Goal: Task Accomplishment & Management: Use online tool/utility

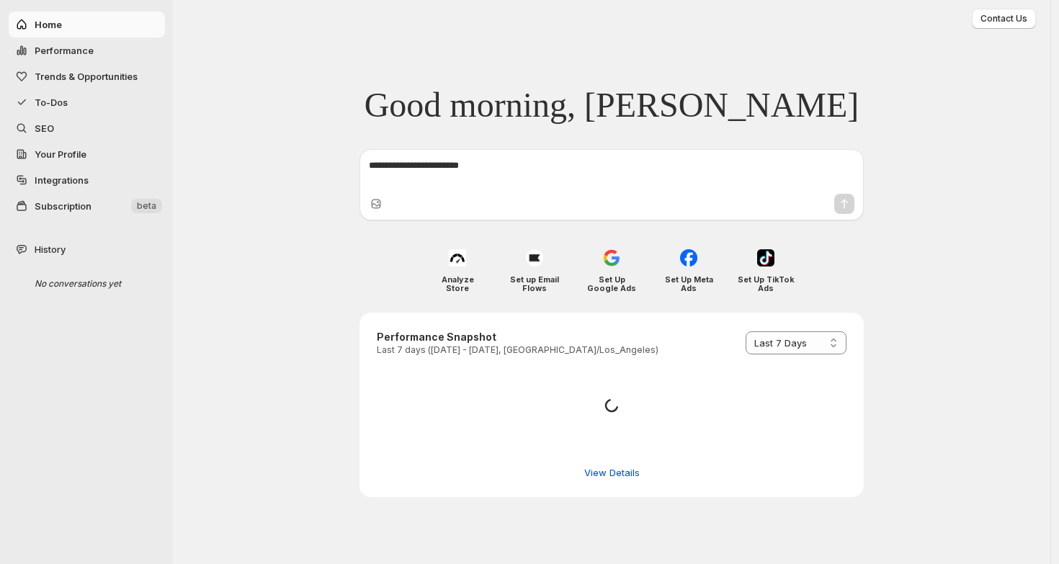
select select "*********"
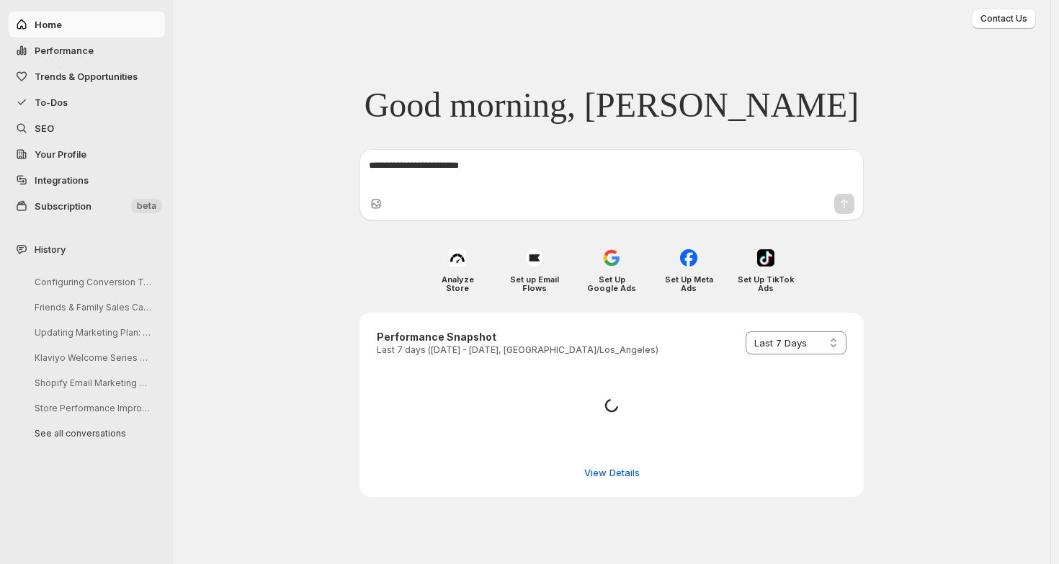
click at [601, 167] on textarea at bounding box center [611, 172] width 485 height 29
click at [416, 168] on textarea "To enrich screen reader interactions, please activate Accessibility in Grammarl…" at bounding box center [611, 172] width 485 height 29
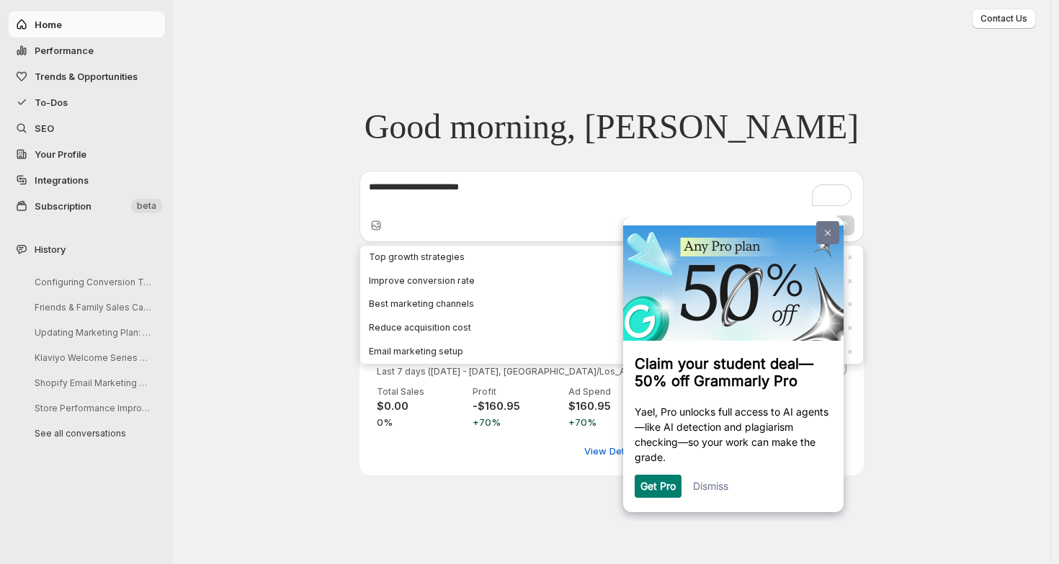
click at [825, 233] on img at bounding box center [828, 232] width 6 height 6
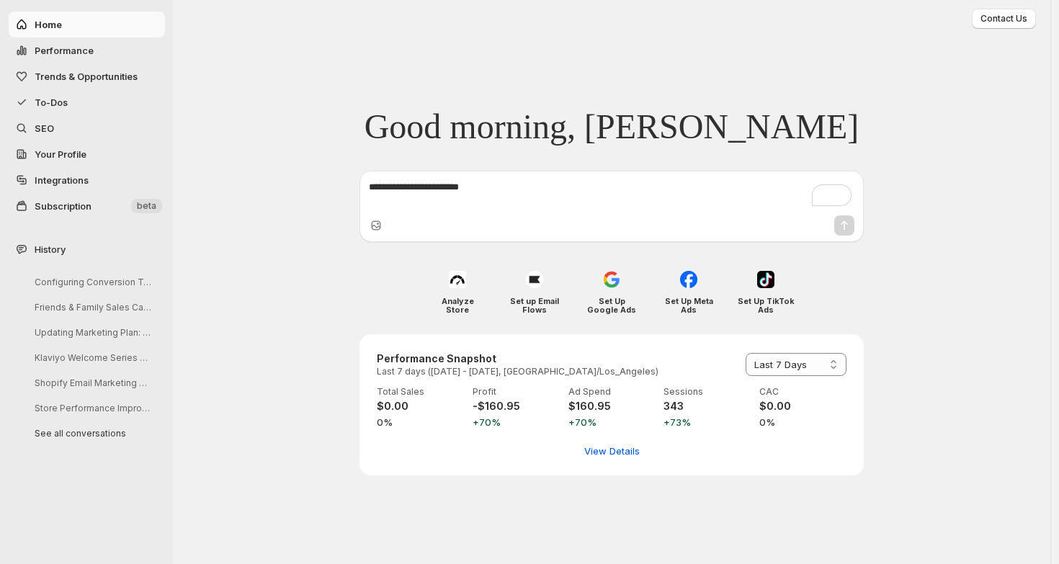
click at [71, 152] on span "Your Profile" at bounding box center [61, 154] width 52 height 12
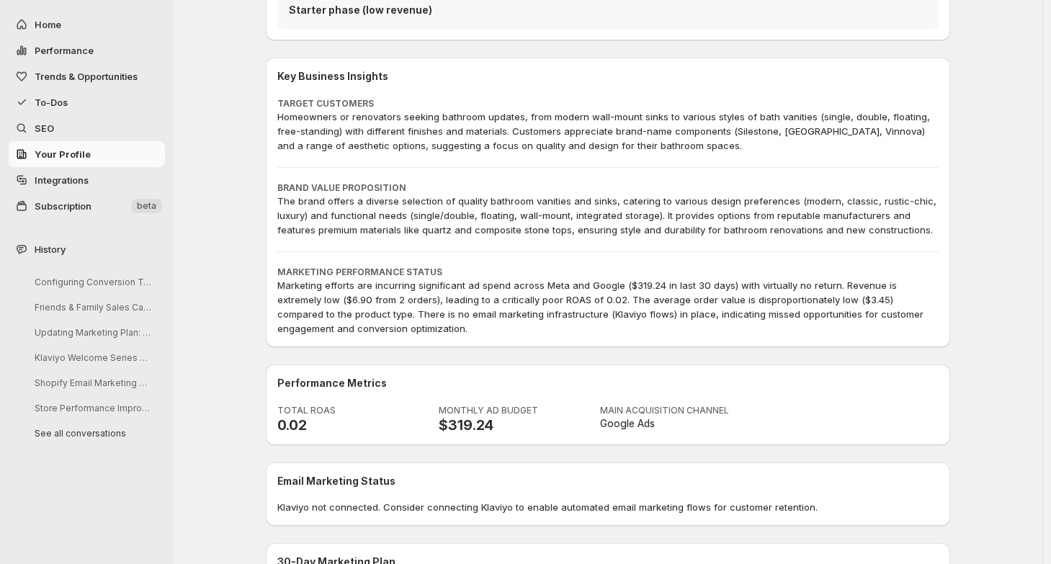
scroll to position [173, 0]
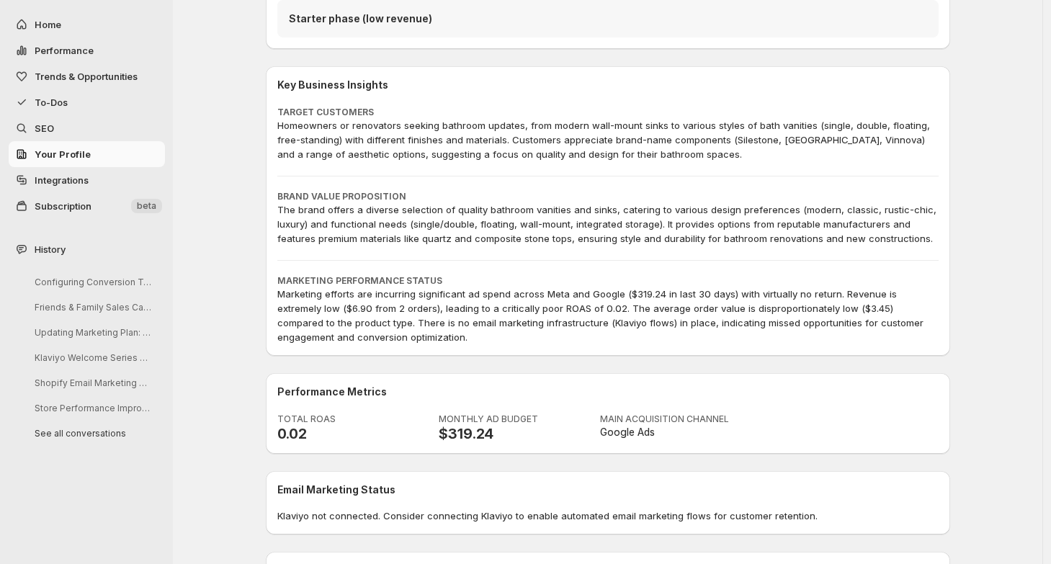
drag, startPoint x: 289, startPoint y: 112, endPoint x: 320, endPoint y: 203, distance: 96.6
click at [320, 202] on div "Key Business Insights TARGET CUSTOMERS Homeowners or renovators seeking bathroo…" at bounding box center [607, 211] width 661 height 266
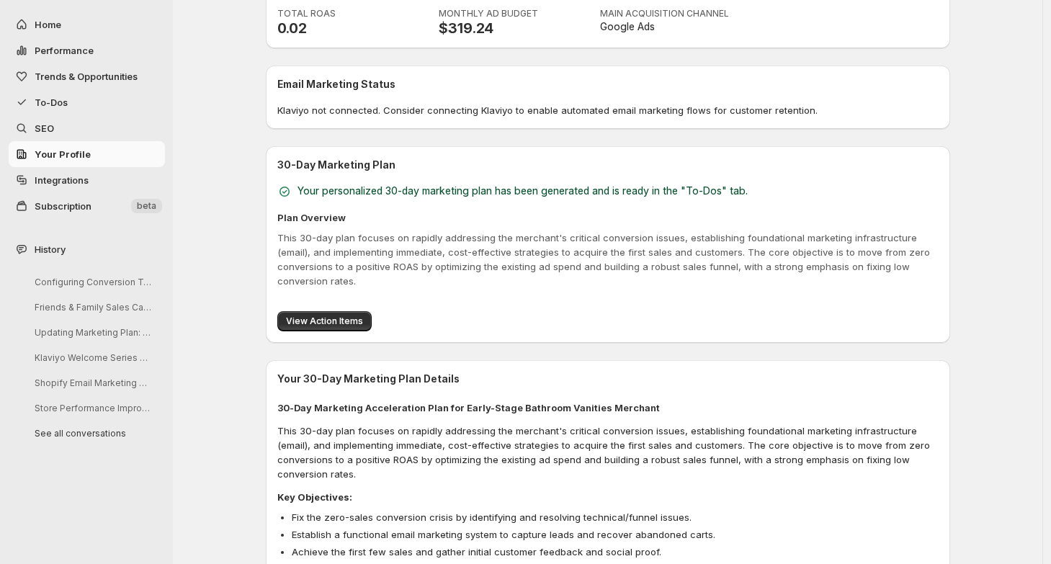
scroll to position [585, 0]
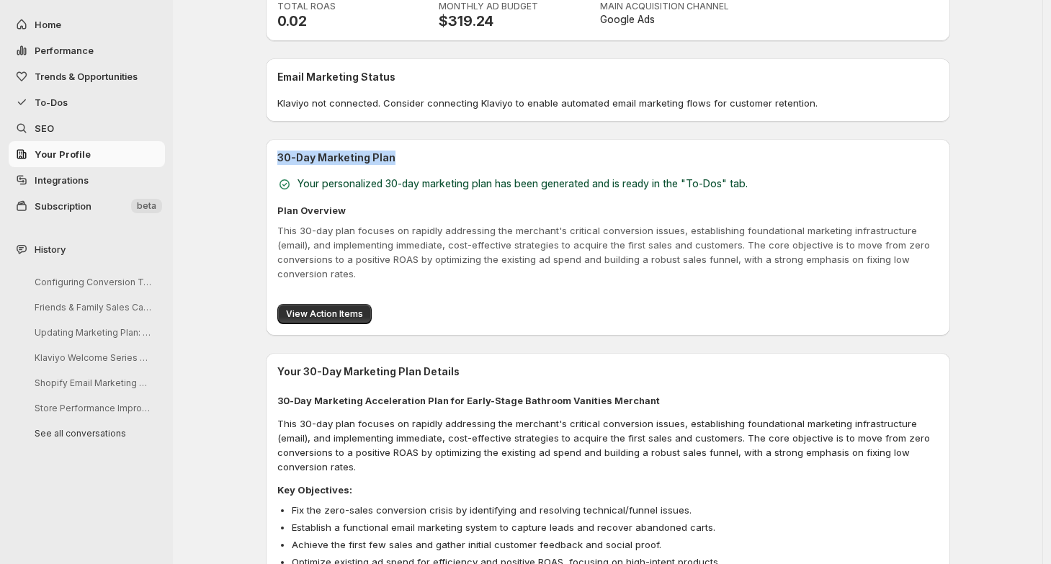
drag, startPoint x: 279, startPoint y: 157, endPoint x: 400, endPoint y: 160, distance: 121.0
click at [400, 160] on div "30-Day Marketing Plan Your personalized 30-day marketing plan has been generate…" at bounding box center [608, 237] width 684 height 197
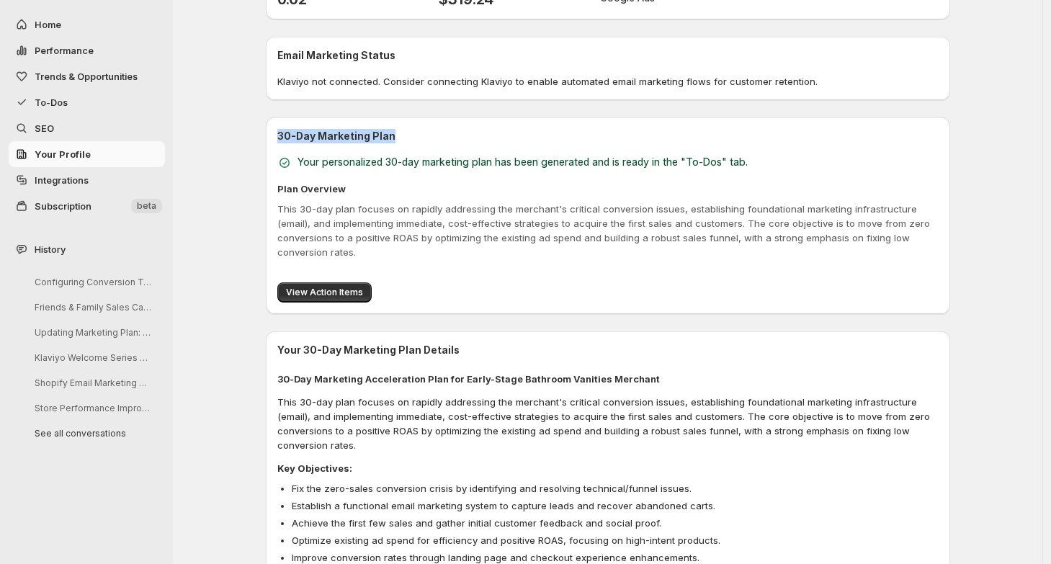
scroll to position [603, 0]
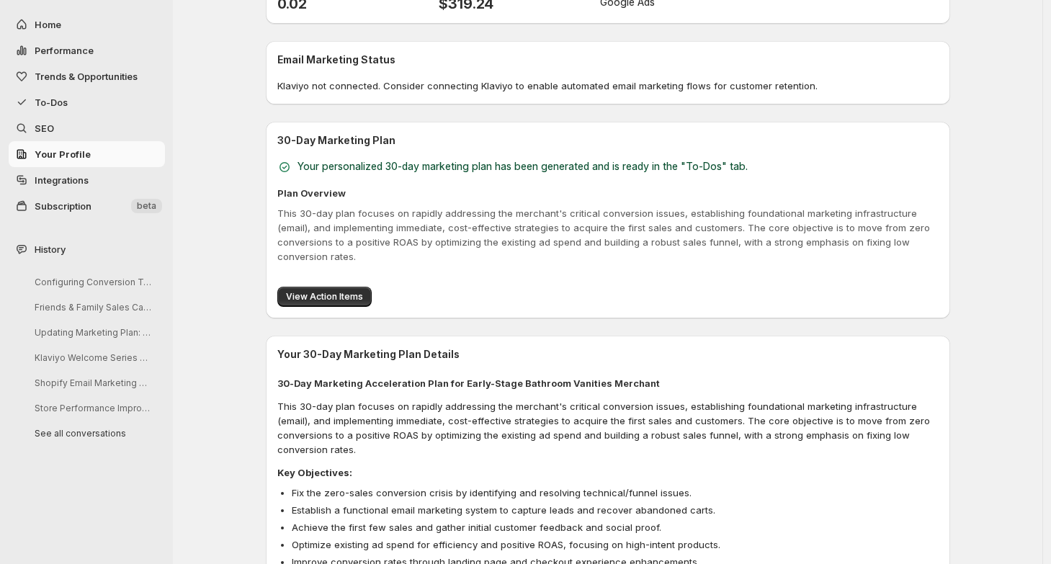
click at [294, 145] on h3 "30-Day Marketing Plan" at bounding box center [607, 140] width 661 height 14
drag, startPoint x: 282, startPoint y: 143, endPoint x: 386, endPoint y: 144, distance: 104.4
click at [386, 144] on h3 "30-Day Marketing Plan" at bounding box center [607, 140] width 661 height 14
click at [315, 291] on span "View Action Items" at bounding box center [324, 297] width 77 height 12
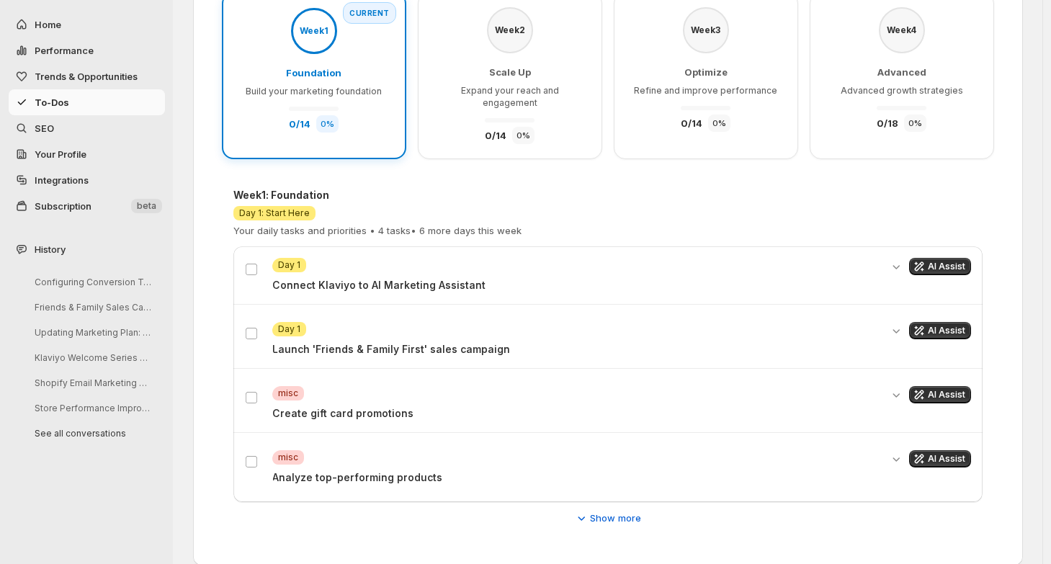
scroll to position [187, 0]
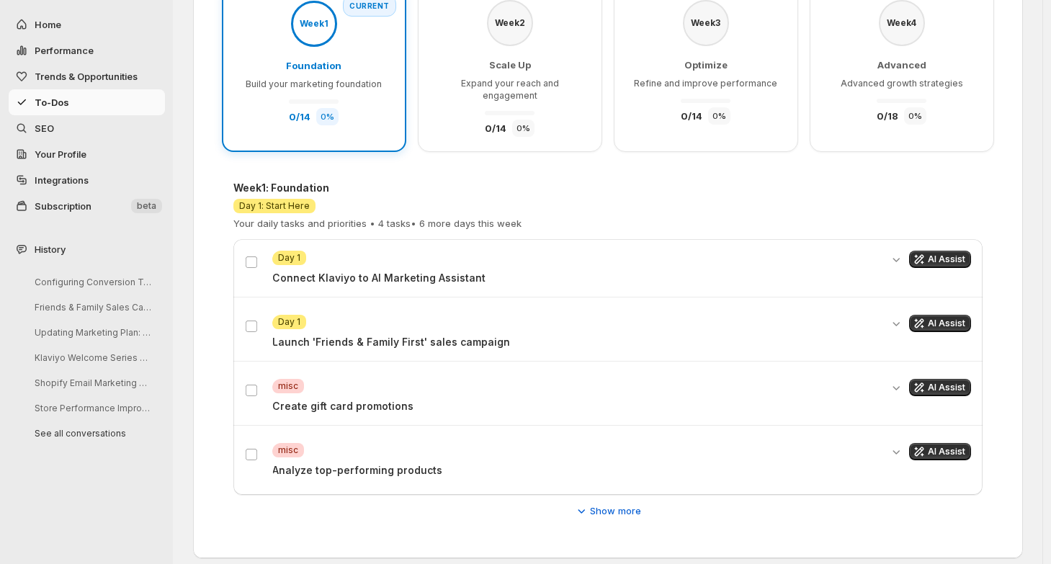
click at [302, 271] on p "Connect Klaviyo to AI Marketing Assistant" at bounding box center [576, 278] width 608 height 14
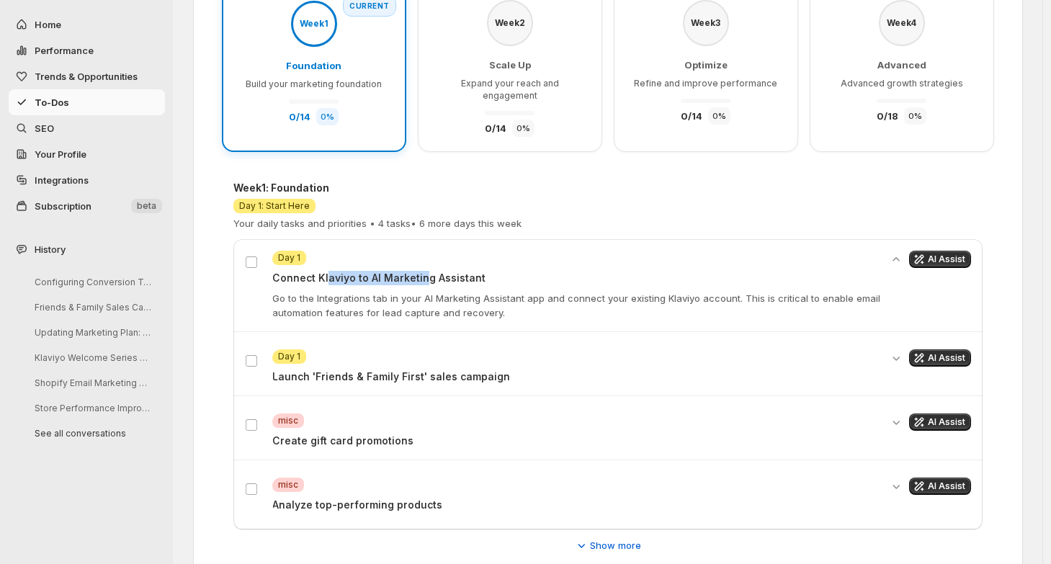
drag, startPoint x: 330, startPoint y: 266, endPoint x: 424, endPoint y: 266, distance: 94.3
click at [424, 271] on p "Connect Klaviyo to AI Marketing Assistant" at bounding box center [576, 278] width 608 height 14
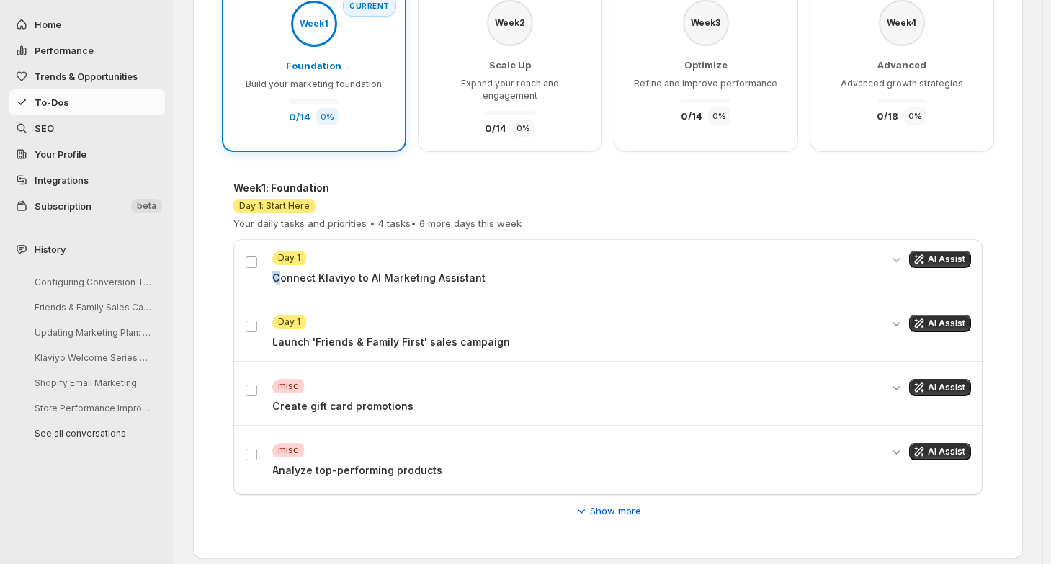
drag, startPoint x: 272, startPoint y: 267, endPoint x: 284, endPoint y: 267, distance: 12.2
click at [284, 267] on div "Attention Day 1 Connect Klaviyo to AI Marketing Assistant AI Assist" at bounding box center [608, 268] width 726 height 35
drag, startPoint x: 325, startPoint y: 269, endPoint x: 389, endPoint y: 270, distance: 64.1
click at [389, 271] on p "Connect Klaviyo to AI Marketing Assistant" at bounding box center [576, 278] width 608 height 14
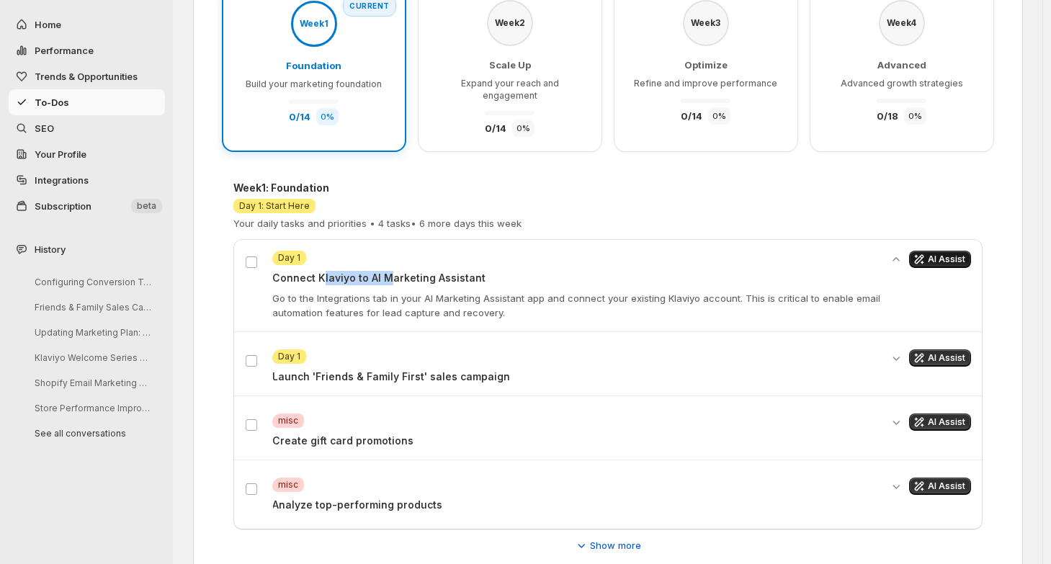
click at [945, 253] on span "AI Assist" at bounding box center [946, 259] width 37 height 12
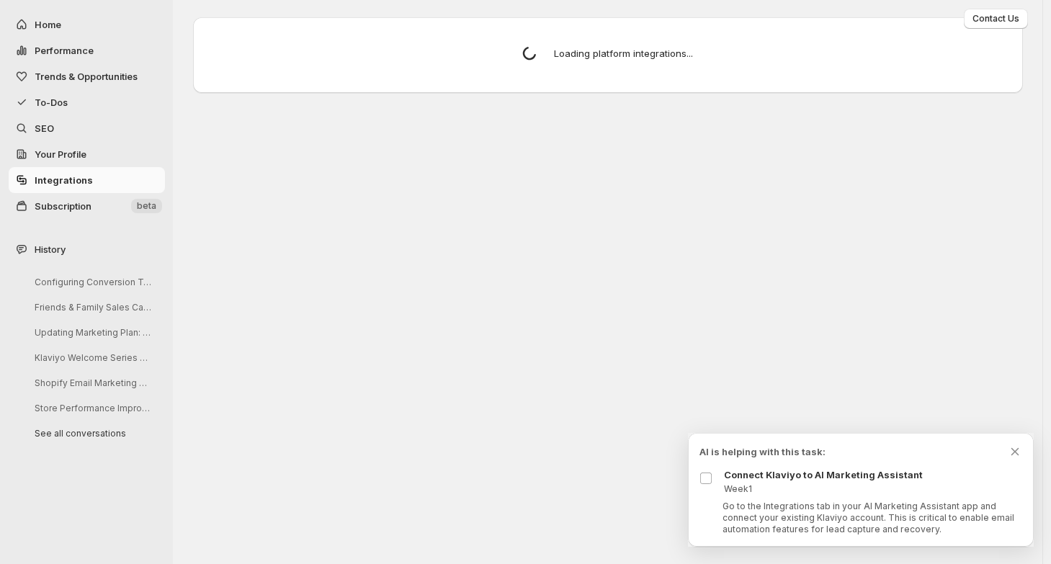
scroll to position [0, 0]
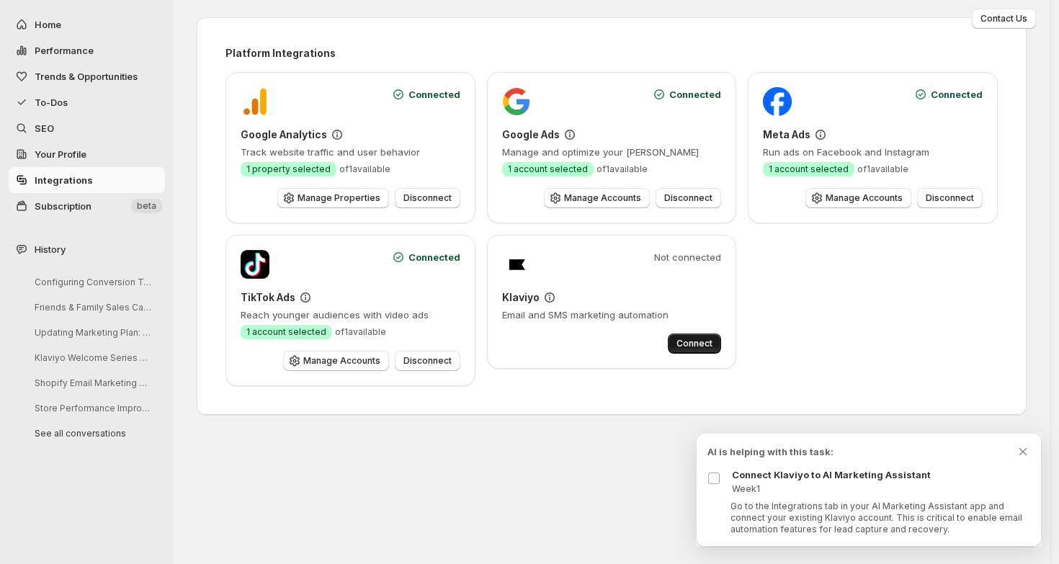
click at [704, 340] on span "Connect" at bounding box center [694, 344] width 36 height 12
click at [47, 107] on span "To-Dos" at bounding box center [51, 102] width 33 height 12
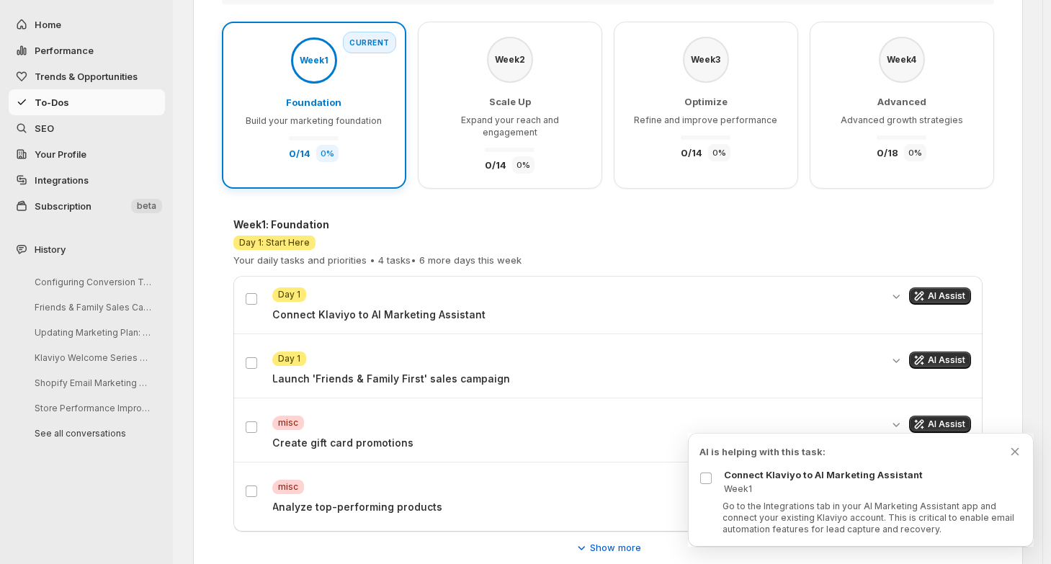
scroll to position [187, 0]
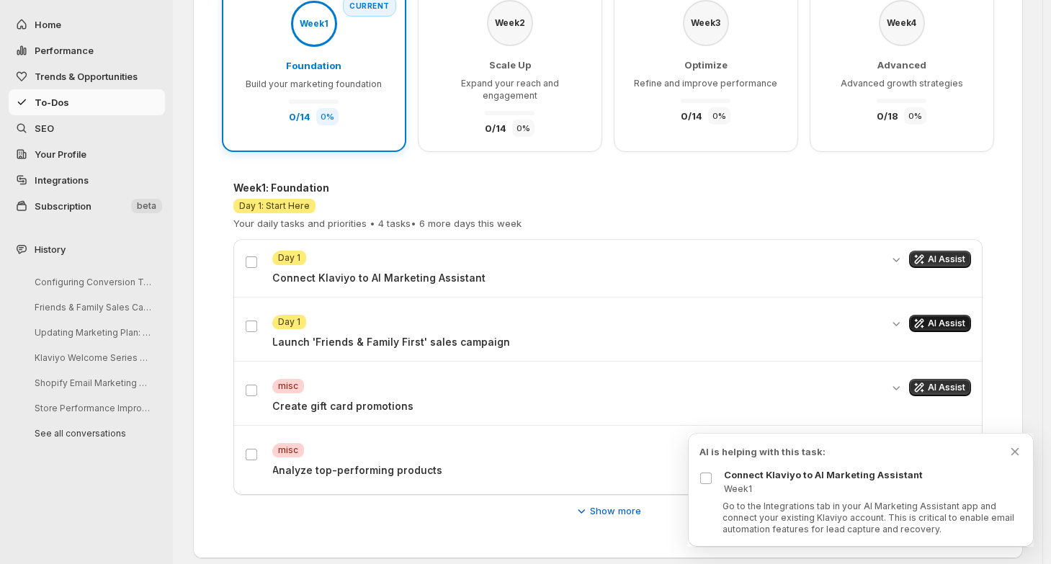
click at [953, 318] on span "AI Assist" at bounding box center [946, 324] width 37 height 12
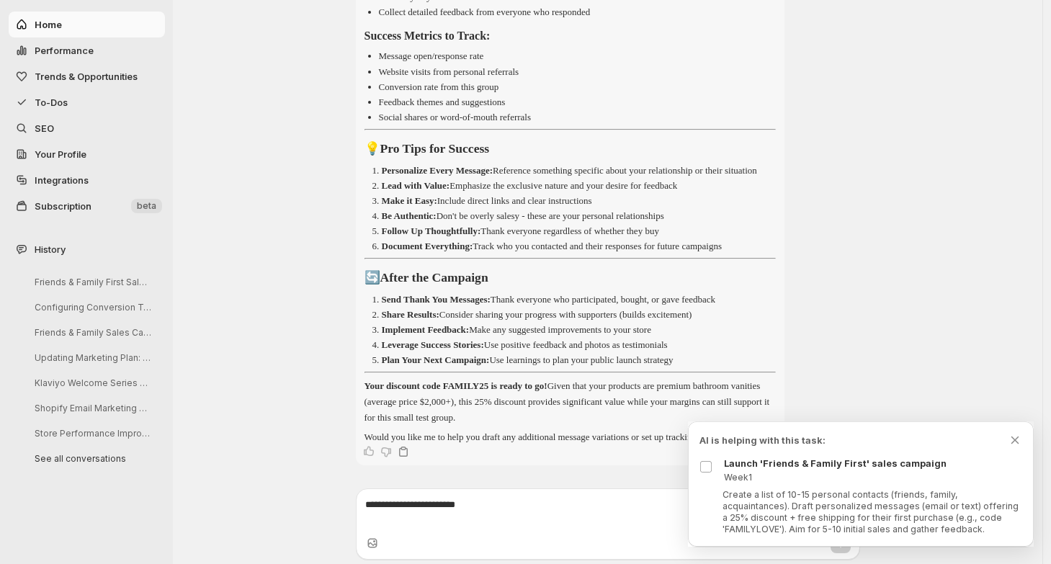
scroll to position [2144, 0]
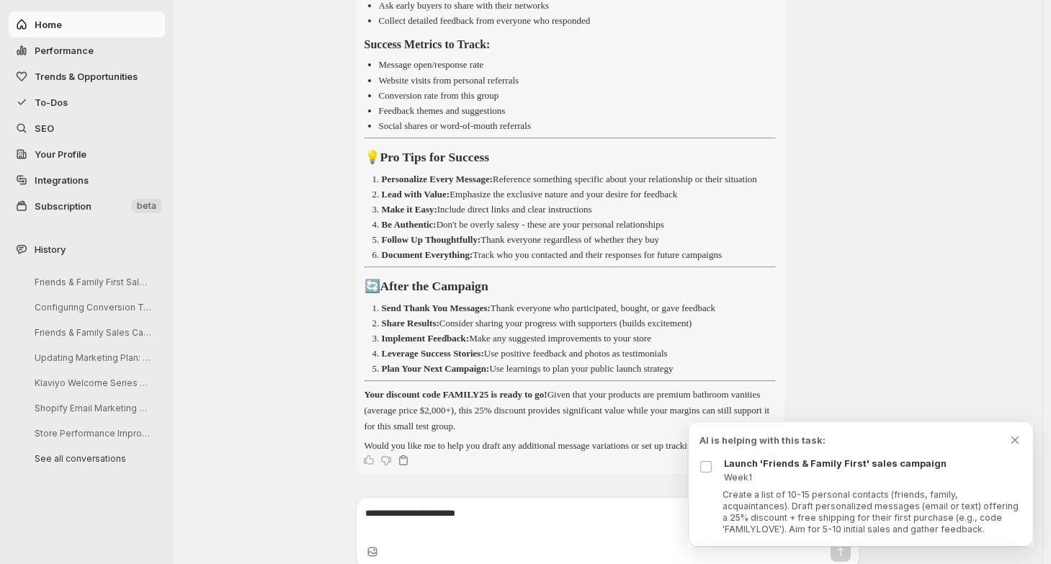
drag, startPoint x: 453, startPoint y: 231, endPoint x: 498, endPoint y: 228, distance: 45.5
click at [498, 215] on p "Make it Easy: Include direct links and clear instructions" at bounding box center [487, 209] width 210 height 11
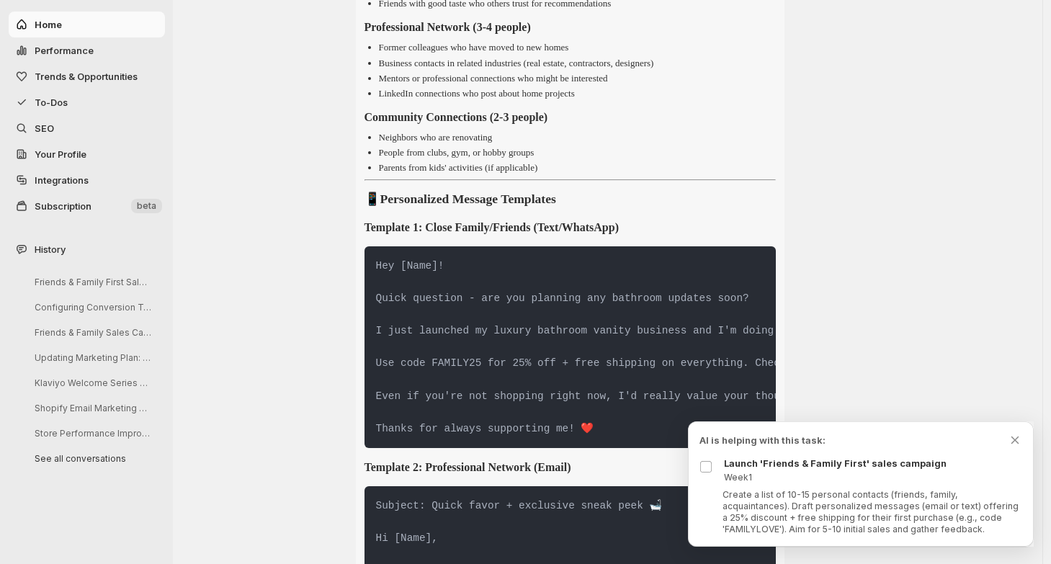
scroll to position [965, 0]
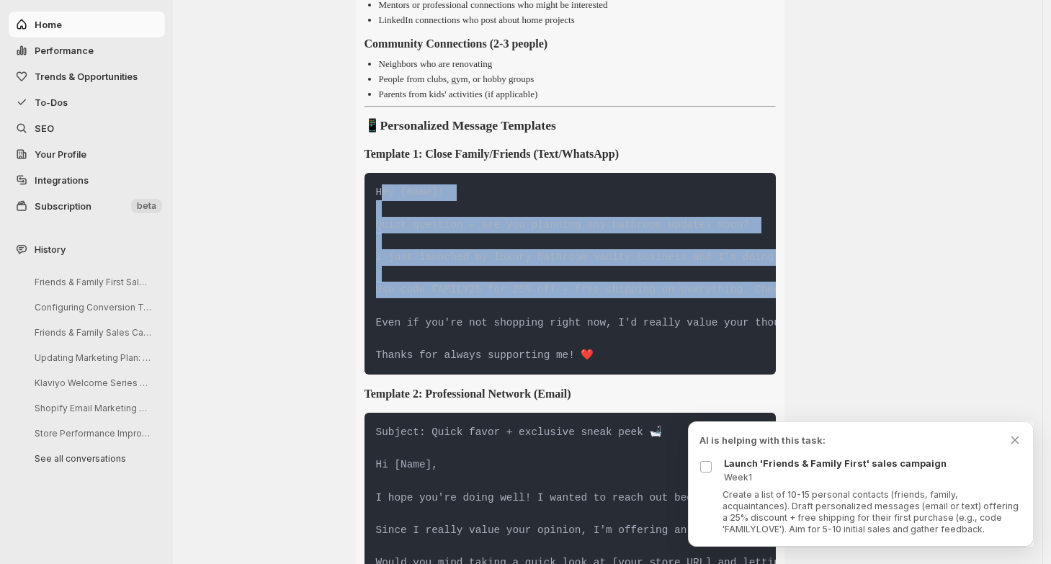
drag, startPoint x: 384, startPoint y: 189, endPoint x: 482, endPoint y: 307, distance: 153.4
click at [482, 307] on pre "Hey [Name]! Quick question - are you planning any bathroom updates soon? I just…" at bounding box center [569, 274] width 411 height 202
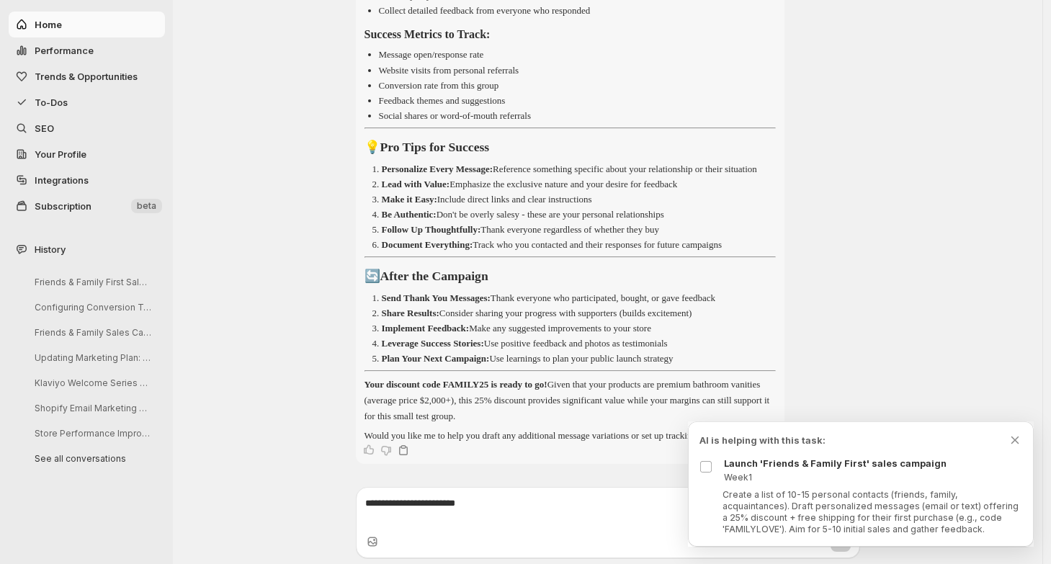
scroll to position [2192, 0]
drag, startPoint x: 380, startPoint y: 367, endPoint x: 531, endPoint y: 367, distance: 151.2
click at [531, 379] on strong "Your discount code FAMILY25 is ready to go!" at bounding box center [455, 384] width 183 height 11
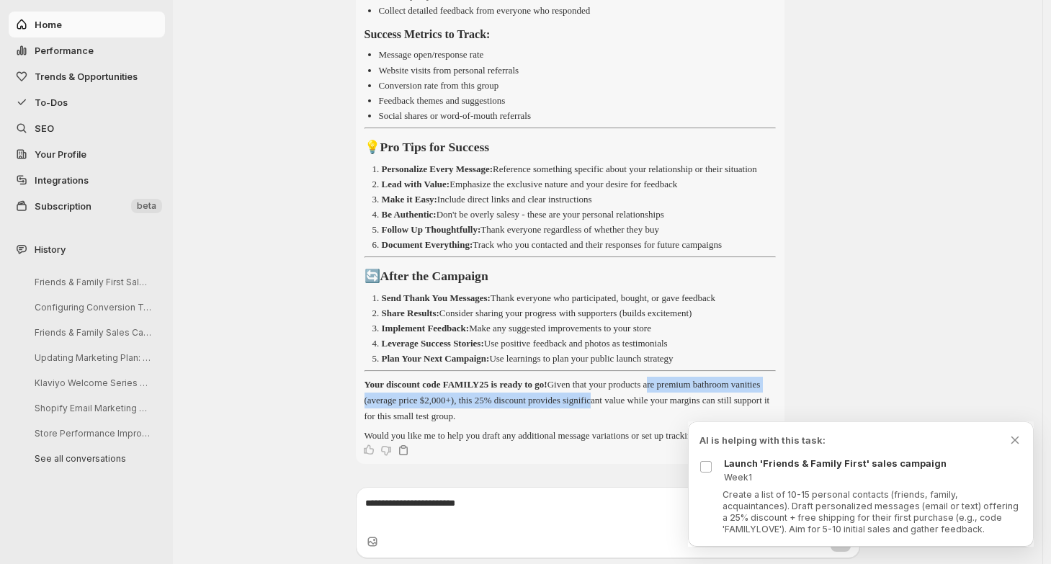
drag, startPoint x: 692, startPoint y: 366, endPoint x: 691, endPoint y: 378, distance: 12.3
click at [691, 378] on p "Your discount code FAMILY25 is ready to go! Given that your products are premiu…" at bounding box center [569, 401] width 411 height 48
drag, startPoint x: 725, startPoint y: 382, endPoint x: 725, endPoint y: 393, distance: 11.5
click at [725, 393] on p "Your discount code FAMILY25 is ready to go! Given that your products are premiu…" at bounding box center [569, 401] width 411 height 48
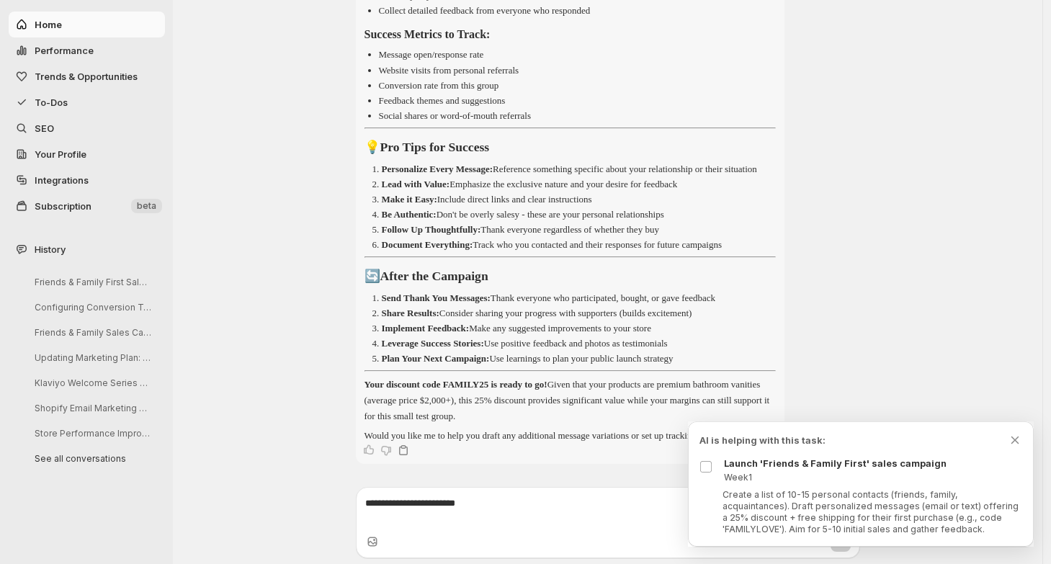
drag, startPoint x: 389, startPoint y: 421, endPoint x: 511, endPoint y: 428, distance: 122.6
click at [511, 428] on p "Would you like me to help you draft any additional message variations or set up…" at bounding box center [569, 436] width 411 height 16
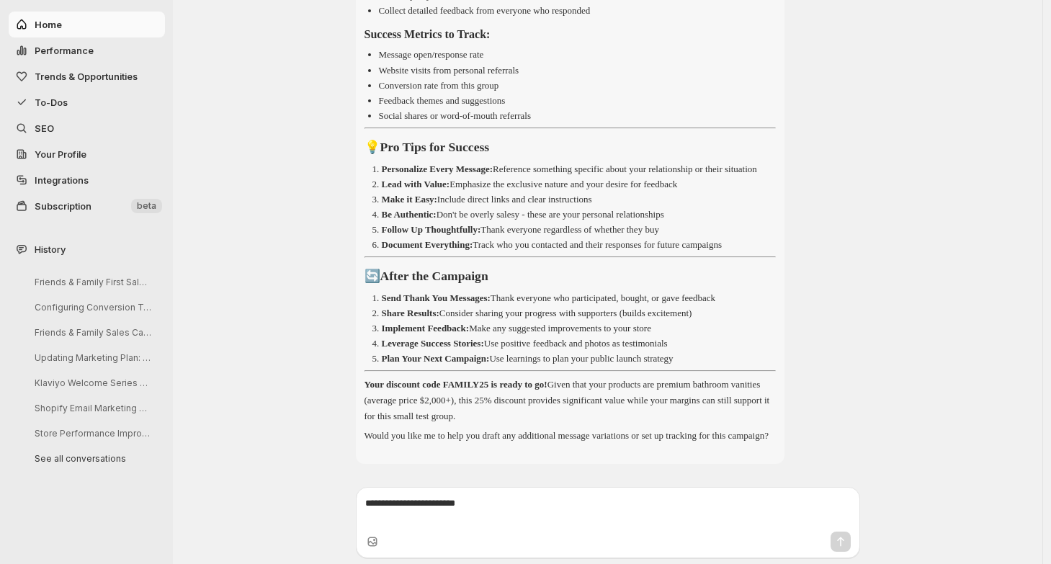
click at [72, 102] on span "To-Dos" at bounding box center [98, 102] width 127 height 14
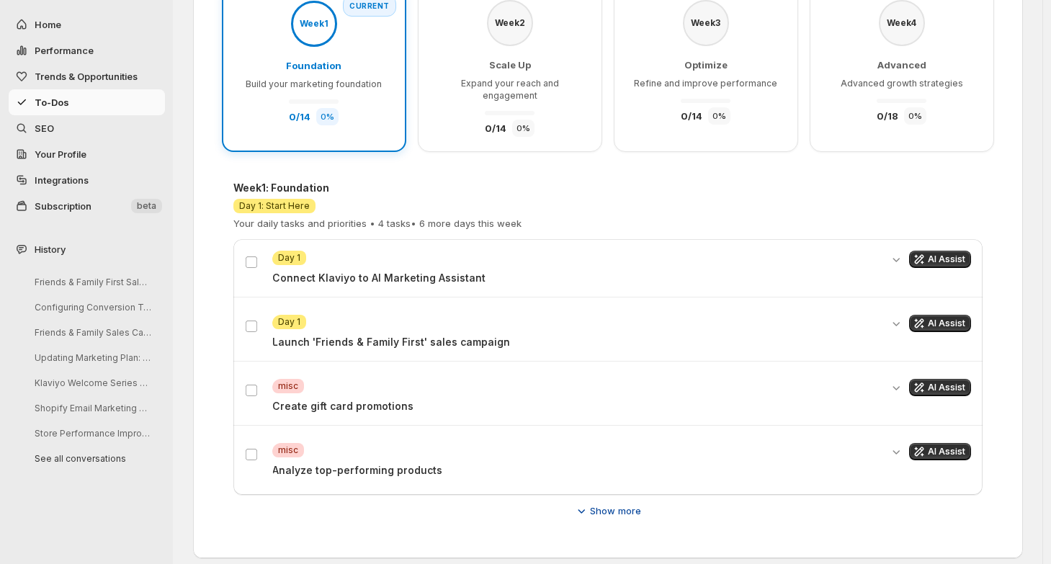
click at [620, 503] on span "Show more" at bounding box center [615, 510] width 51 height 14
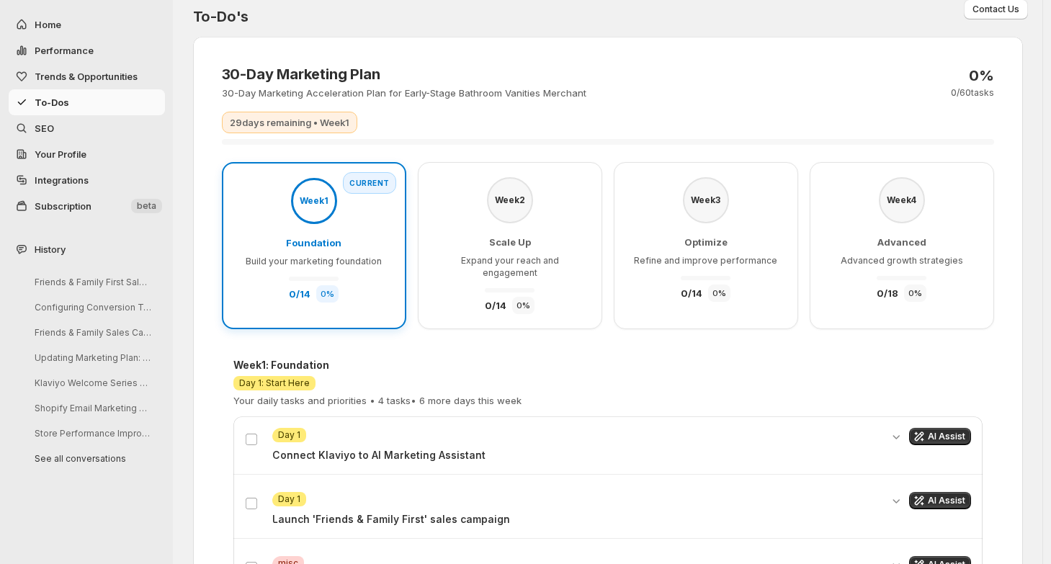
scroll to position [0, 0]
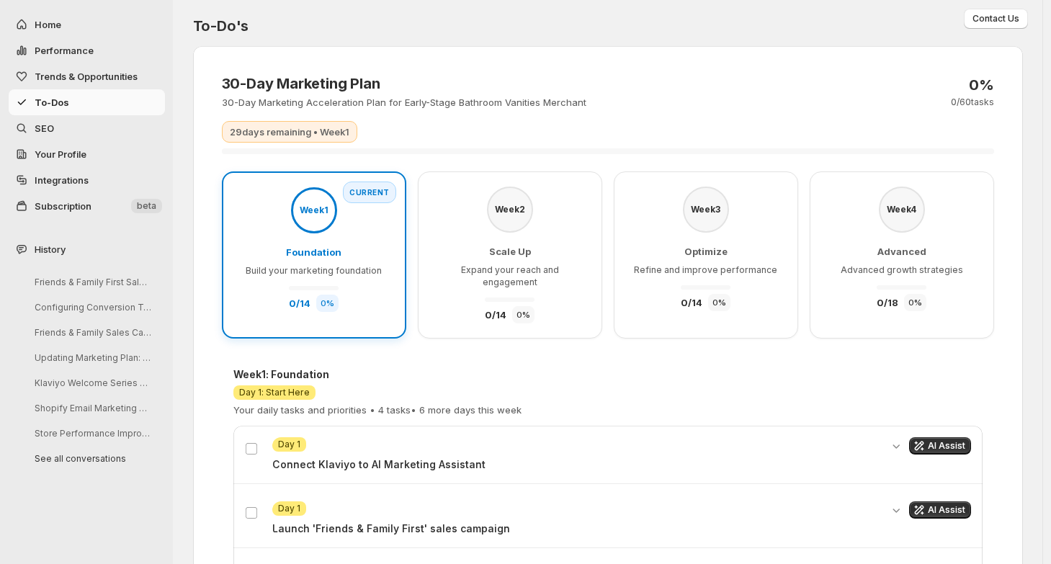
click at [128, 127] on span "SEO" at bounding box center [98, 128] width 127 height 14
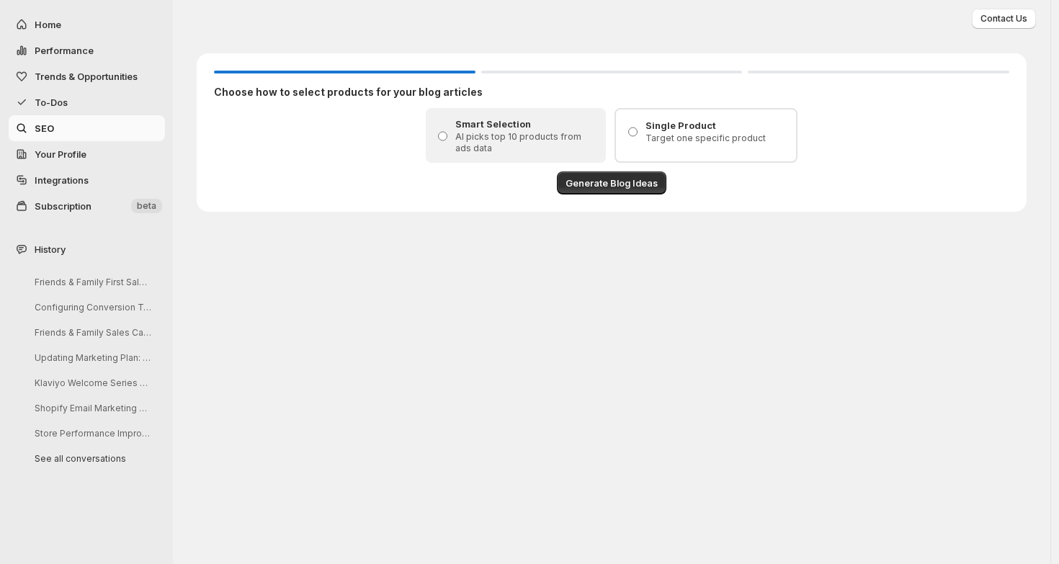
click at [76, 85] on button "Trends & Opportunities" at bounding box center [87, 76] width 156 height 26
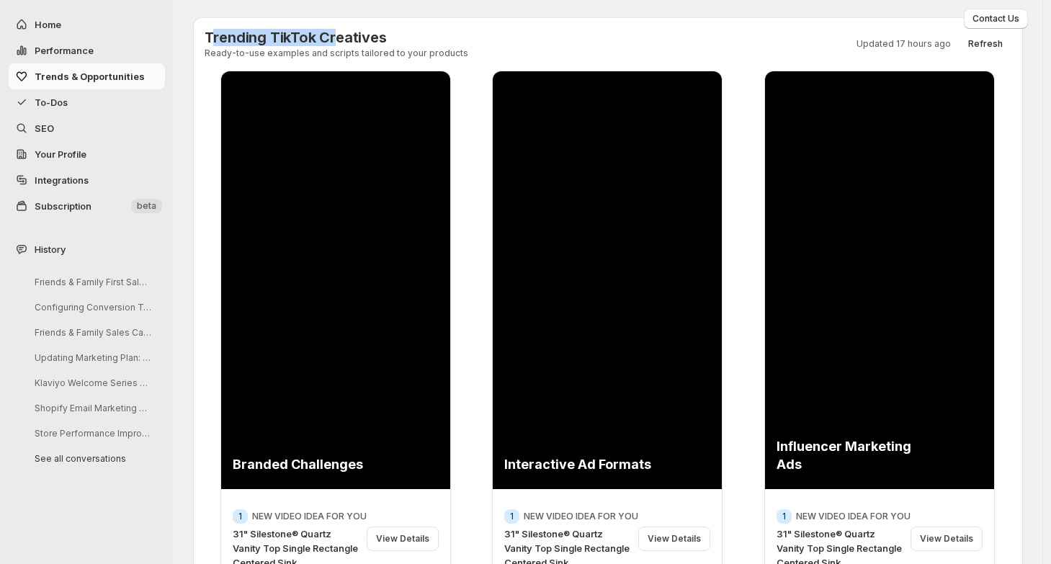
drag, startPoint x: 212, startPoint y: 38, endPoint x: 336, endPoint y: 35, distance: 123.9
click at [336, 35] on h3 "Trending TikTok Creatives" at bounding box center [337, 37] width 264 height 17
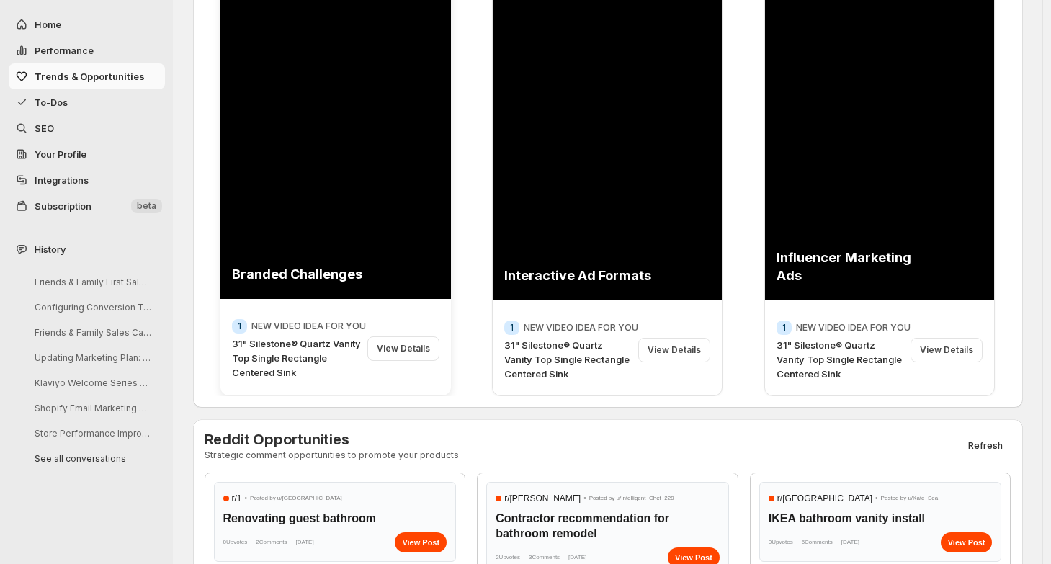
scroll to position [195, 0]
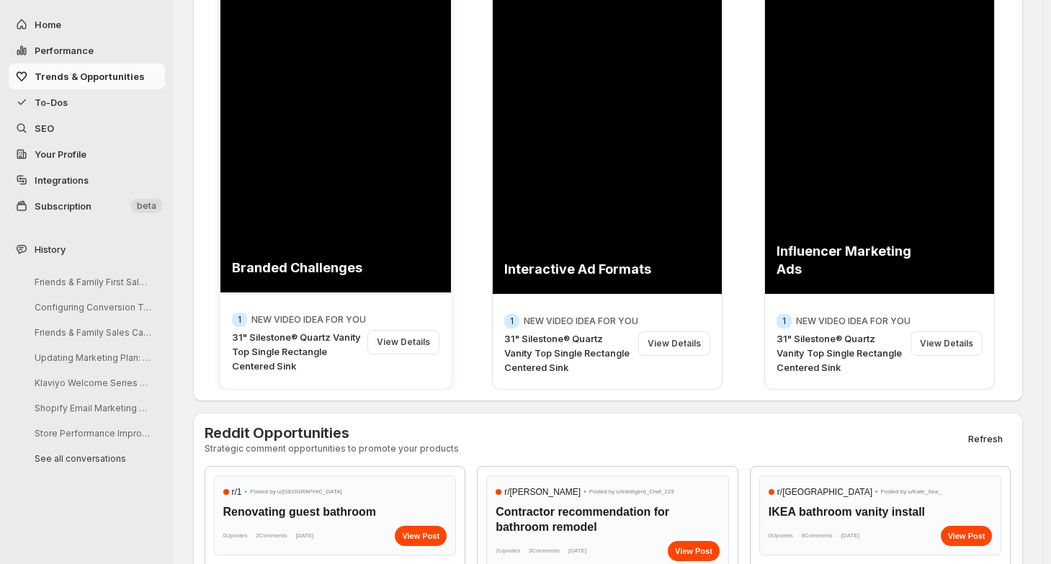
click at [413, 338] on div "View Details" at bounding box center [403, 342] width 72 height 24
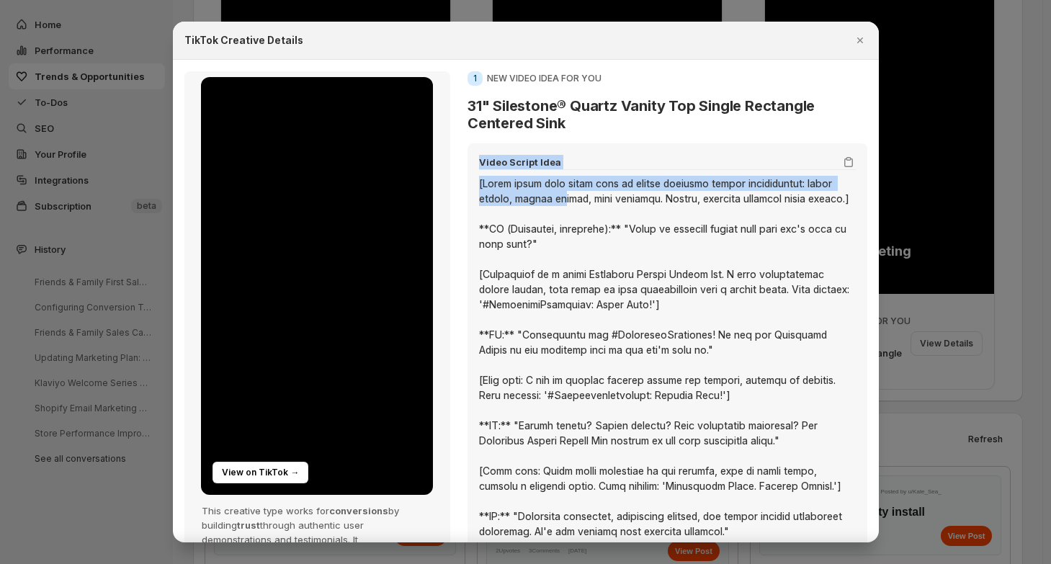
drag, startPoint x: 476, startPoint y: 163, endPoint x: 560, endPoint y: 197, distance: 90.5
click at [560, 197] on div "Video Script Idea" at bounding box center [666, 392] width 399 height 498
click at [560, 197] on div ":r73:" at bounding box center [667, 403] width 376 height 454
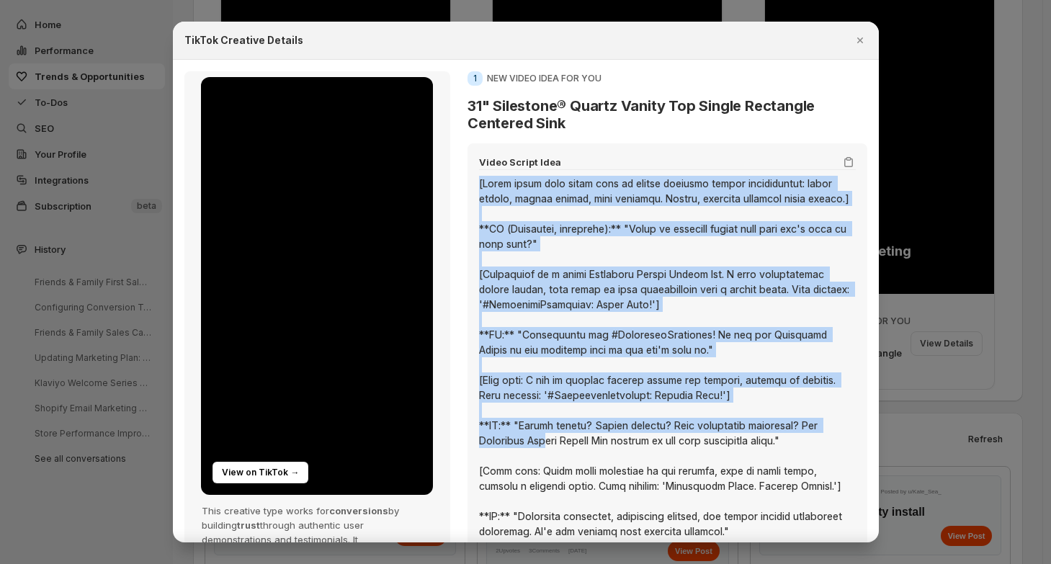
drag, startPoint x: 475, startPoint y: 184, endPoint x: 541, endPoint y: 446, distance: 269.7
click at [541, 446] on div "Video Script Idea" at bounding box center [666, 392] width 399 height 498
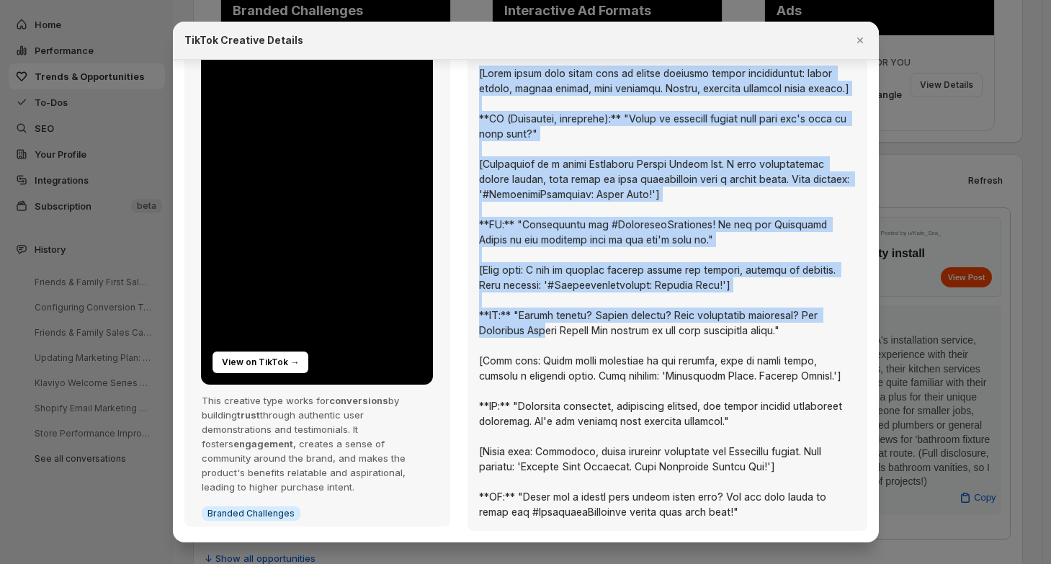
scroll to position [464, 0]
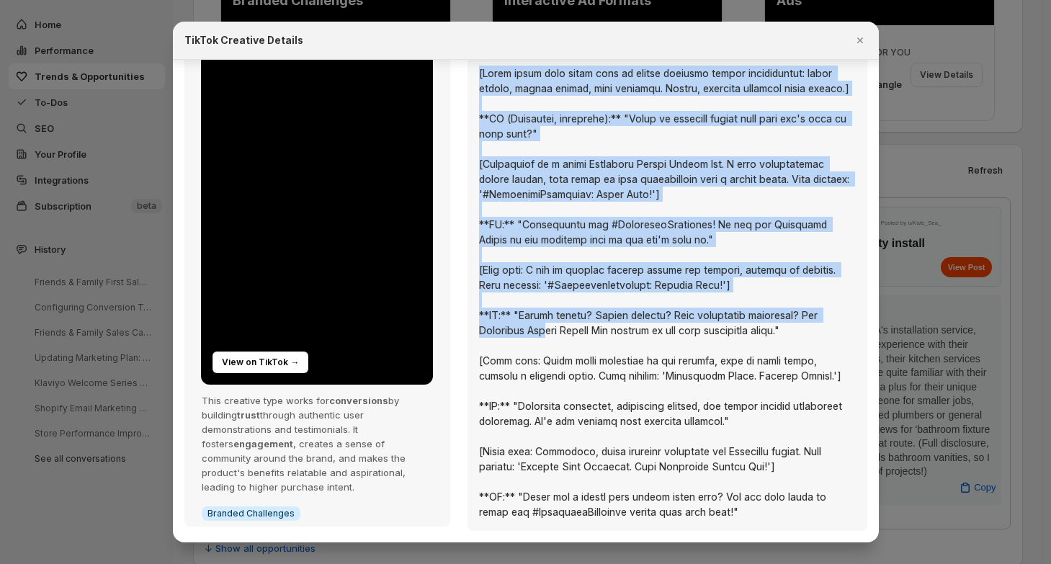
click at [508, 285] on div ":r73:" at bounding box center [667, 293] width 376 height 454
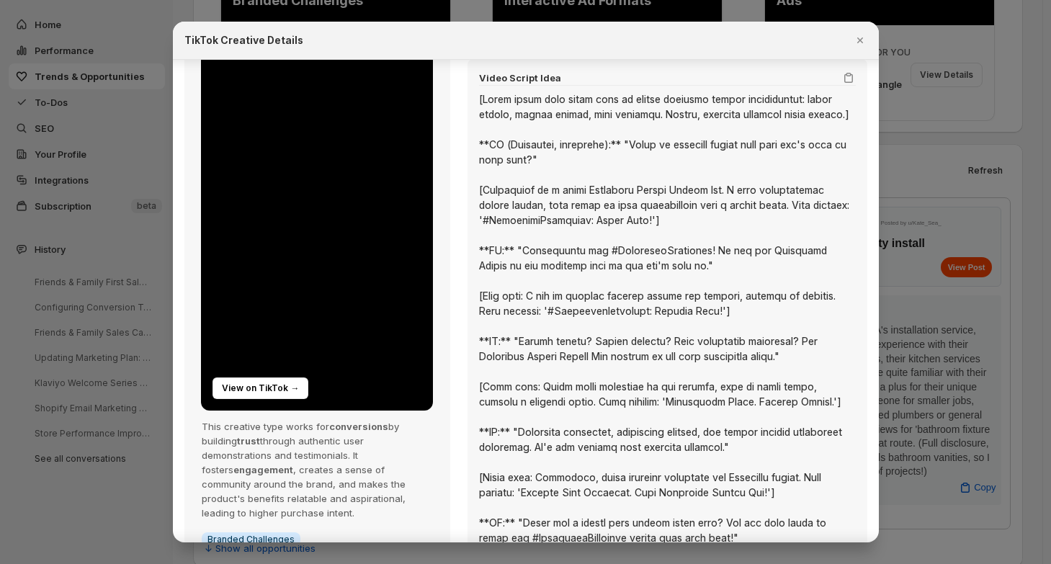
scroll to position [110, 0]
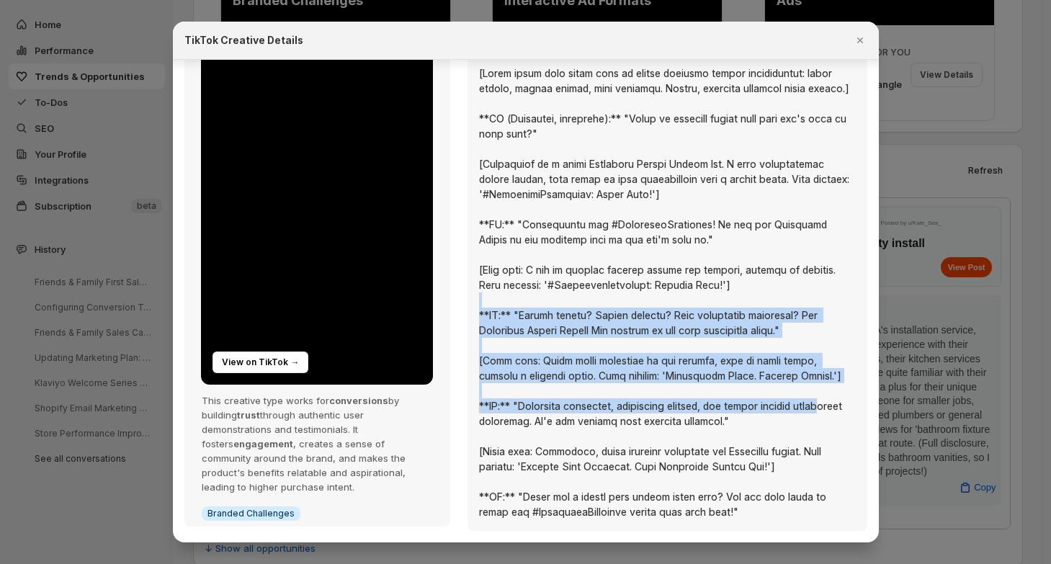
drag, startPoint x: 508, startPoint y: 416, endPoint x: 483, endPoint y: 299, distance: 119.2
click at [483, 299] on div ":r73:" at bounding box center [667, 293] width 376 height 454
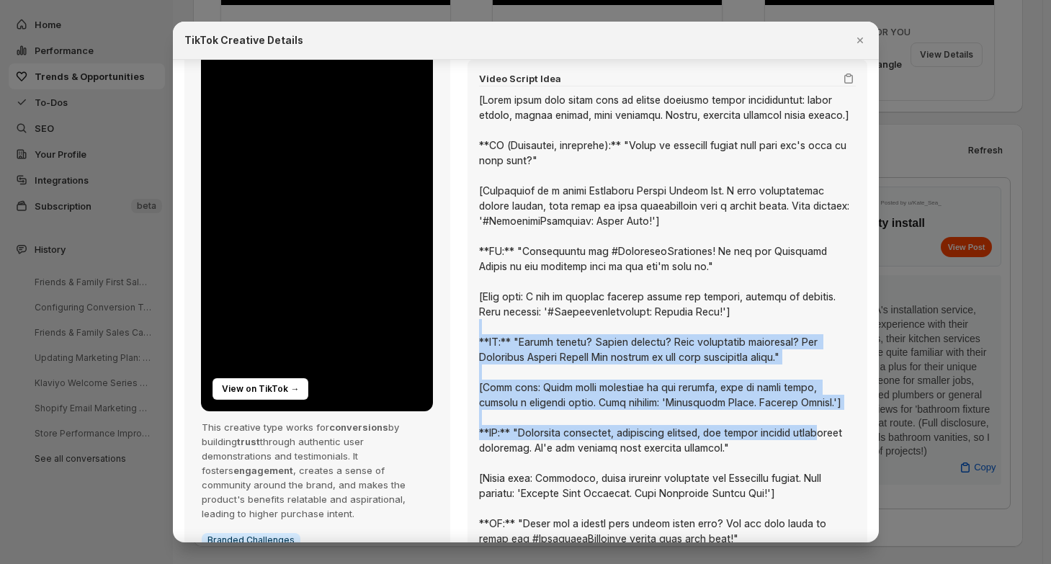
scroll to position [0, 0]
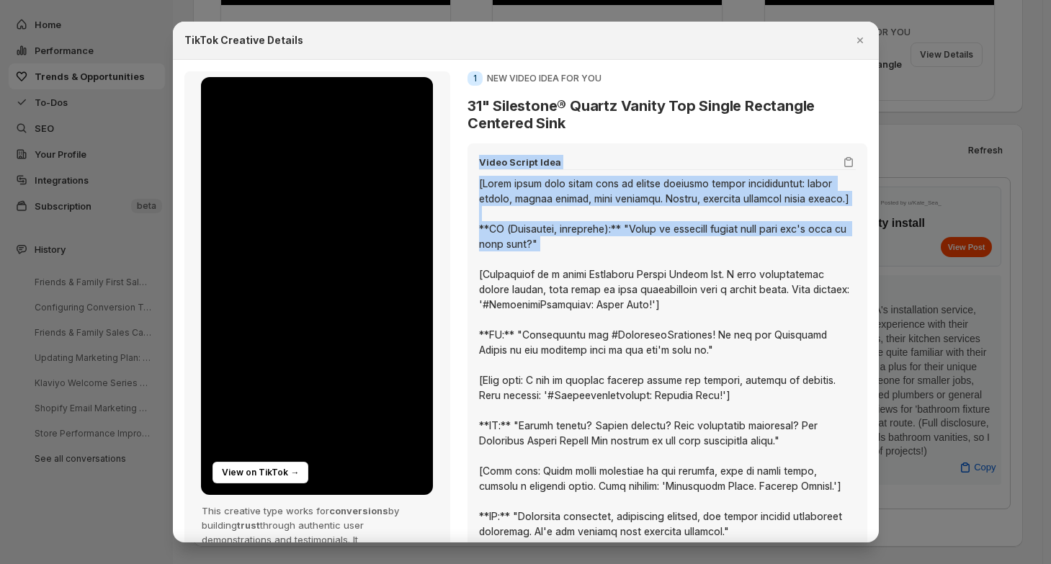
drag, startPoint x: 478, startPoint y: 164, endPoint x: 505, endPoint y: 251, distance: 91.1
click at [505, 251] on div "Video Script Idea" at bounding box center [666, 392] width 399 height 498
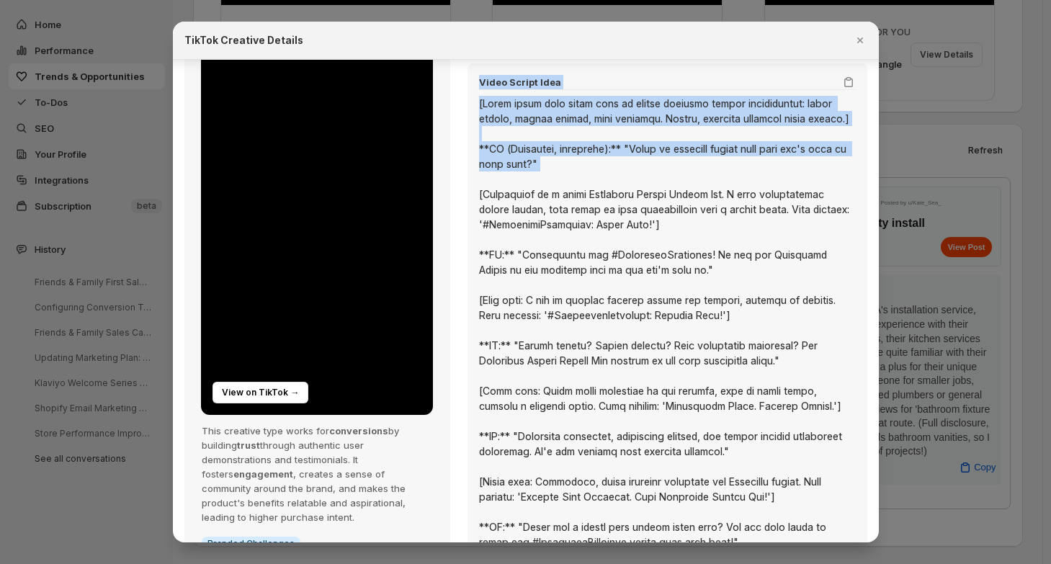
scroll to position [110, 0]
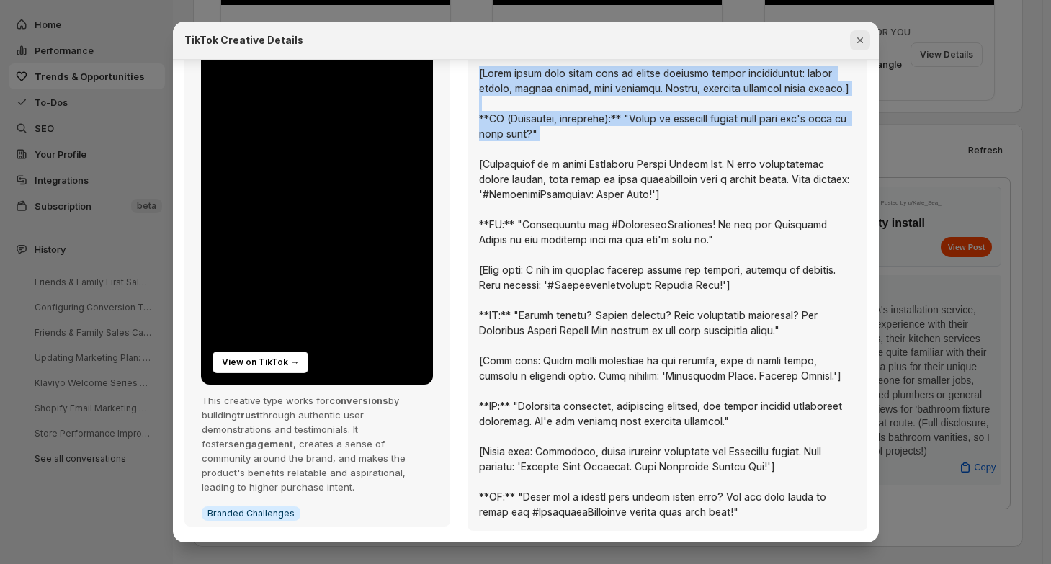
click at [858, 43] on icon "Close" at bounding box center [860, 40] width 14 height 14
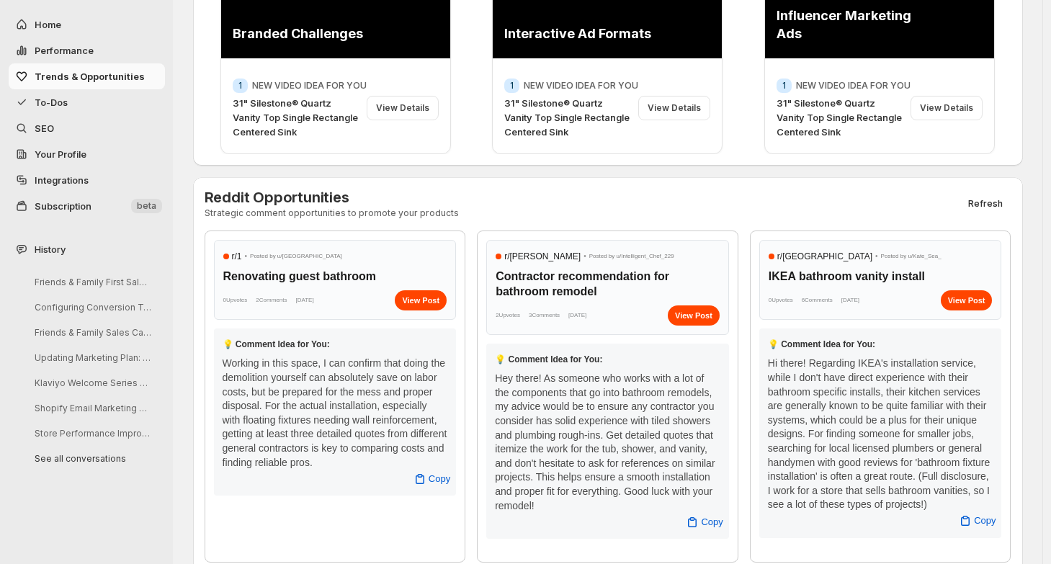
scroll to position [492, 0]
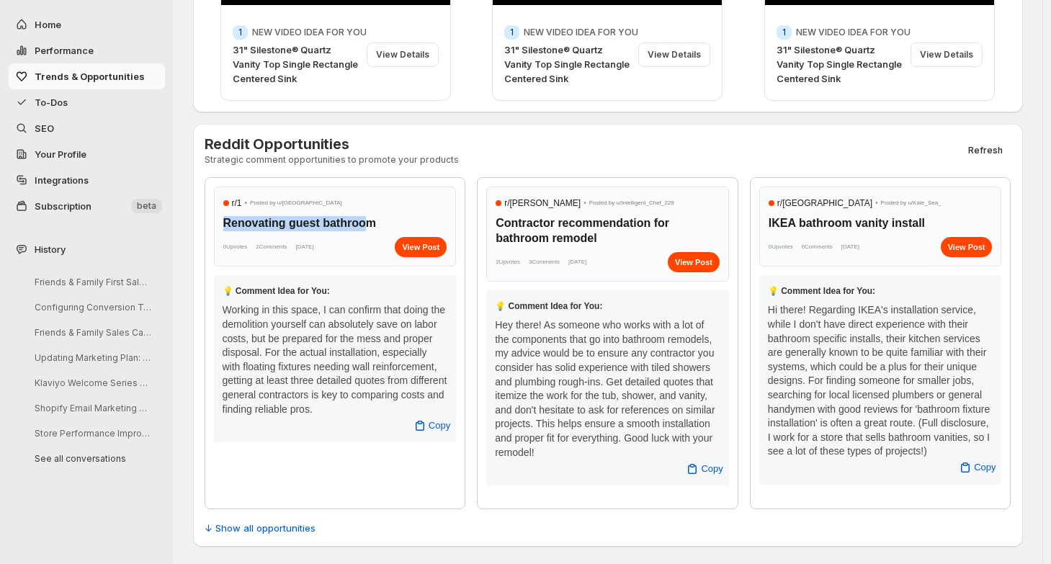
drag, startPoint x: 229, startPoint y: 217, endPoint x: 367, endPoint y: 214, distance: 138.3
click at [367, 216] on h3 "Renovating guest bathroom" at bounding box center [335, 223] width 224 height 15
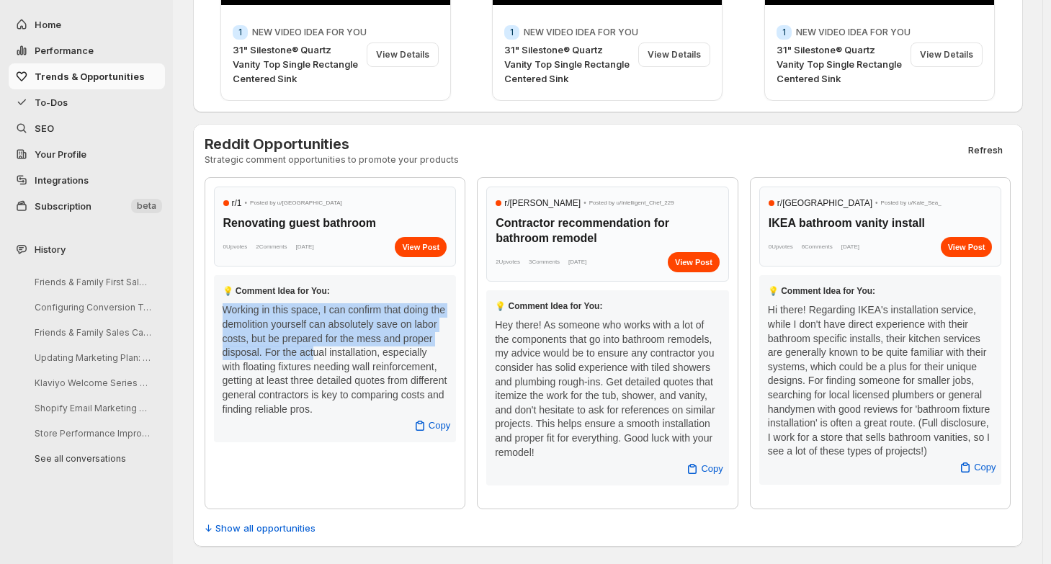
drag, startPoint x: 223, startPoint y: 298, endPoint x: 354, endPoint y: 336, distance: 136.3
click at [354, 336] on div "💡 Comment Idea for You: Working in this space, I can confirm that doing the dem…" at bounding box center [335, 358] width 243 height 167
click at [270, 525] on span "↓ Show all opportunities" at bounding box center [260, 528] width 111 height 14
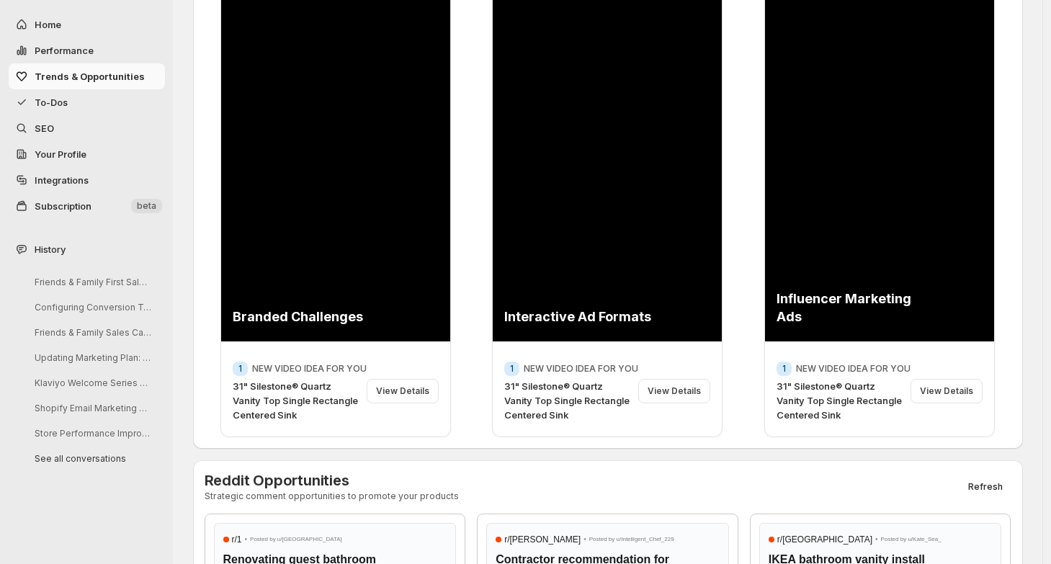
scroll to position [0, 0]
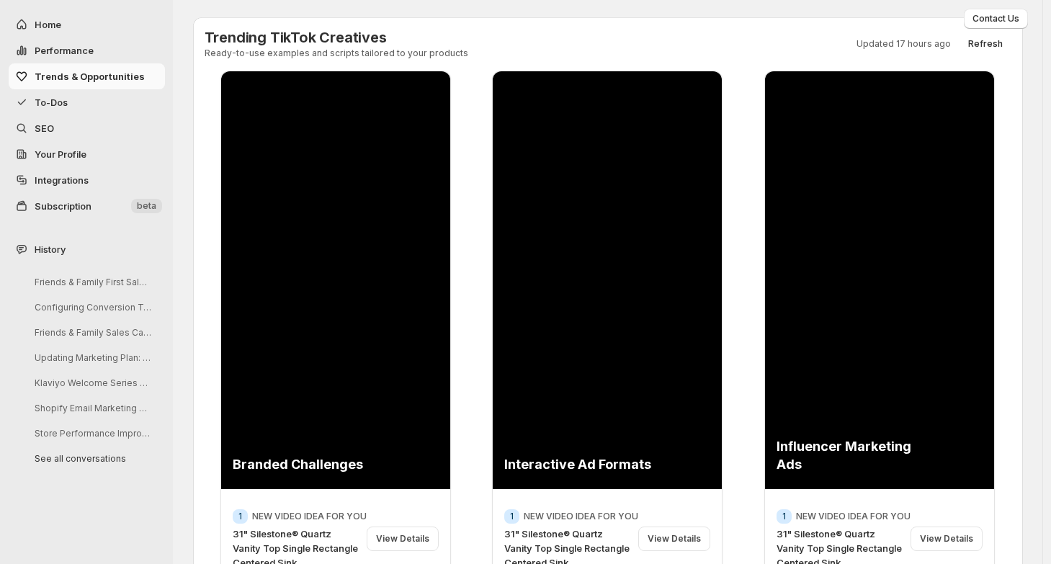
click at [58, 105] on span "To-Dos" at bounding box center [51, 102] width 33 height 12
